Goal: Task Accomplishment & Management: Manage account settings

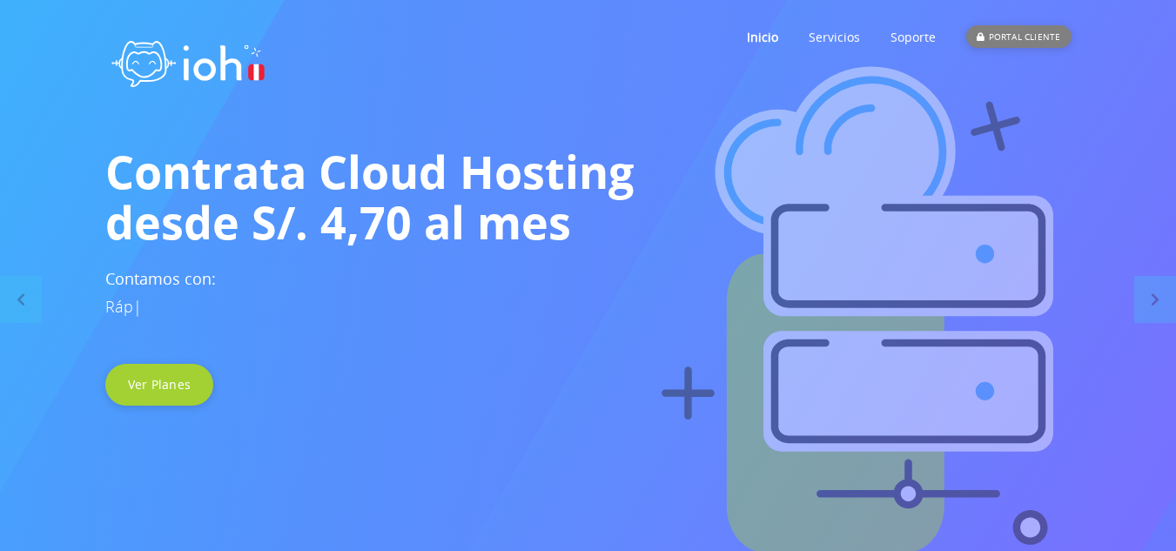
click at [1025, 35] on div "PORTAL CLIENTE" at bounding box center [1018, 36] width 104 height 23
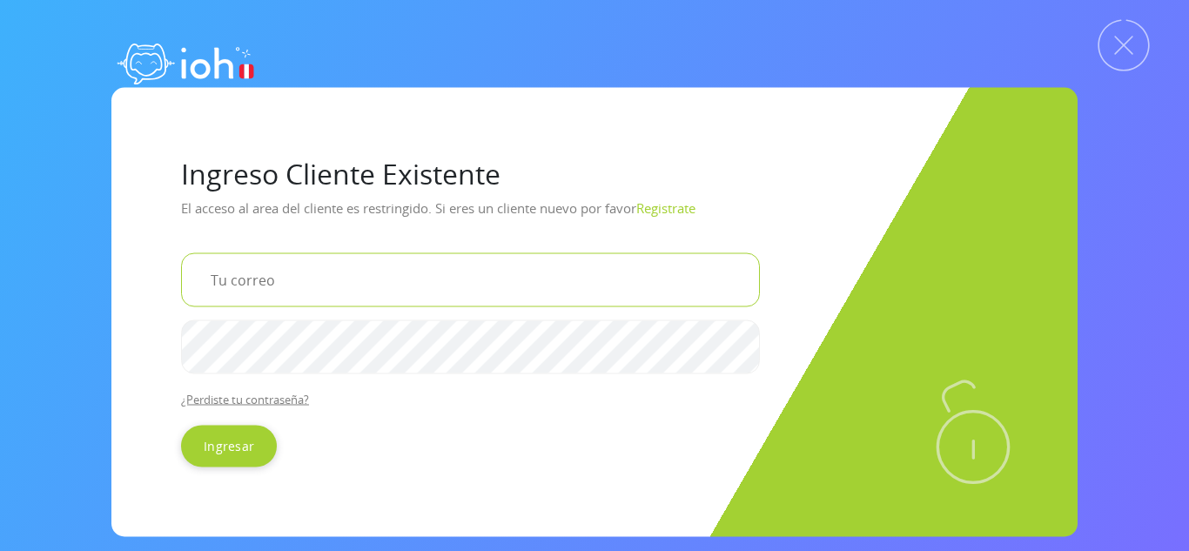
click at [337, 281] on input "email" at bounding box center [470, 279] width 579 height 54
type input "[EMAIL_ADDRESS][DOMAIN_NAME]"
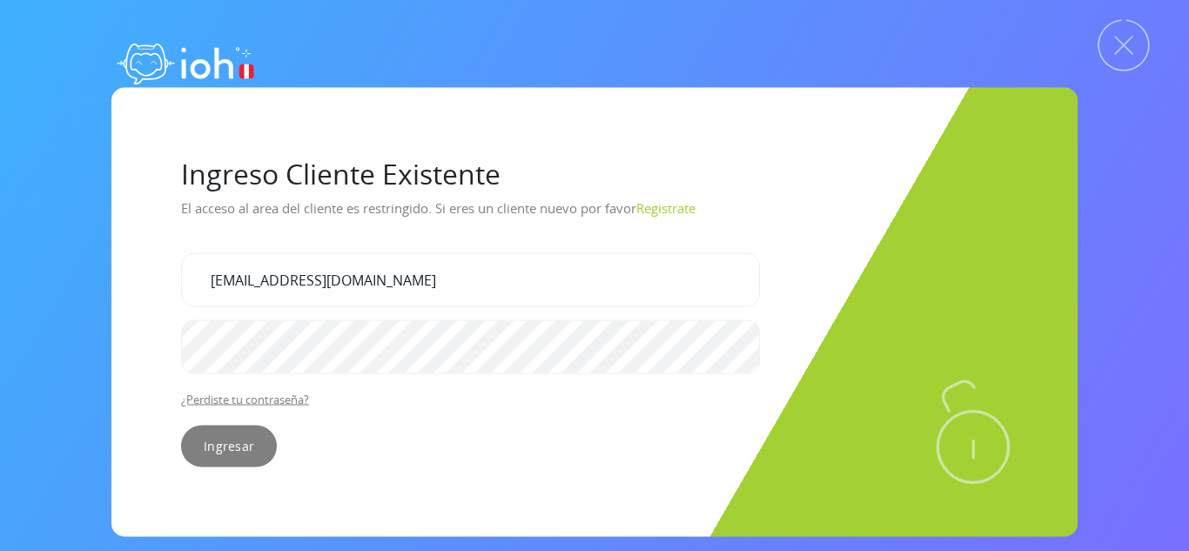
click at [226, 445] on input "Ingresar" at bounding box center [229, 446] width 96 height 42
